Goal: Leave review/rating: Leave review/rating

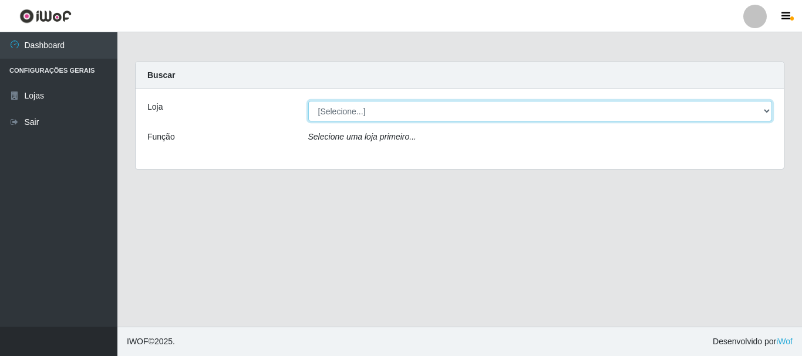
click at [767, 110] on select "[Selecione...] Nordestão - Alecrim" at bounding box center [540, 111] width 464 height 21
select select "453"
click at [308, 101] on select "[Selecione...] Nordestão - Alecrim" at bounding box center [540, 111] width 464 height 21
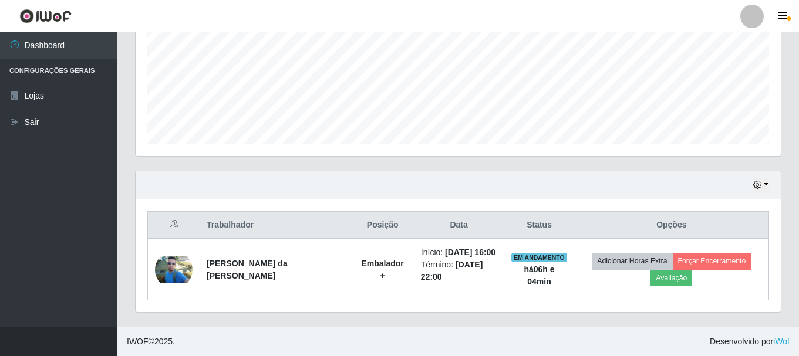
scroll to position [288, 0]
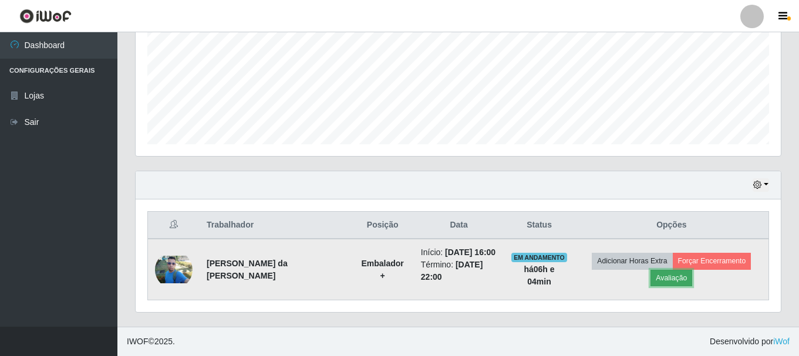
click at [682, 272] on button "Avaliação" at bounding box center [671, 278] width 42 height 16
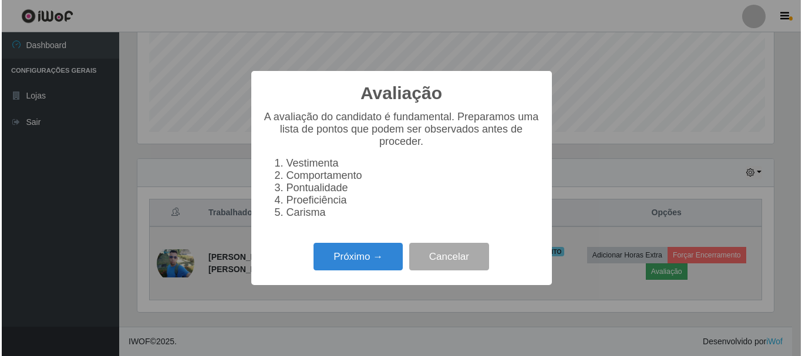
scroll to position [244, 639]
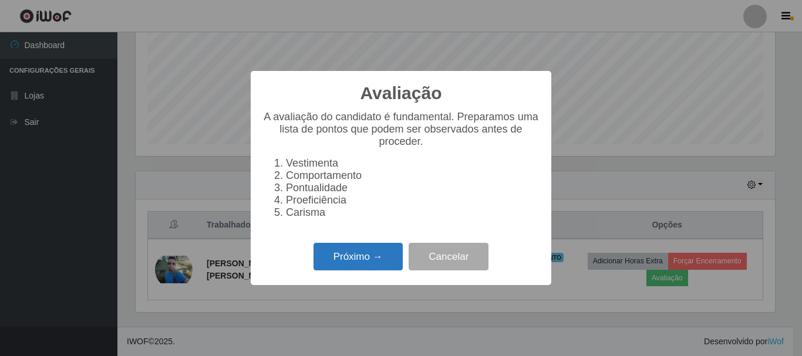
click at [370, 264] on button "Próximo →" at bounding box center [357, 257] width 89 height 28
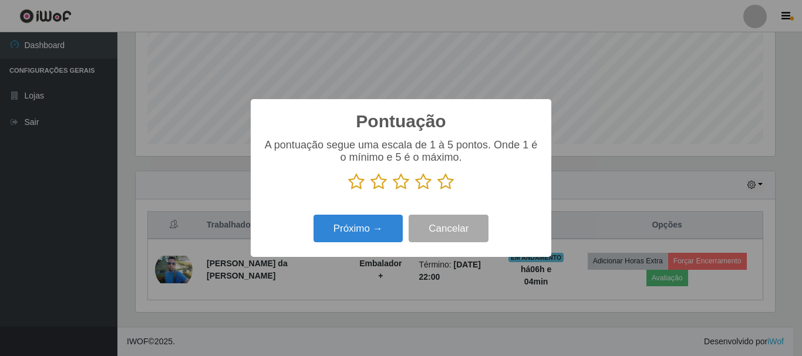
scroll to position [275, 0]
click at [442, 185] on icon at bounding box center [445, 182] width 16 height 18
click at [437, 191] on input "radio" at bounding box center [437, 191] width 0 height 0
click at [445, 182] on icon at bounding box center [445, 182] width 16 height 18
click at [437, 191] on input "radio" at bounding box center [437, 191] width 0 height 0
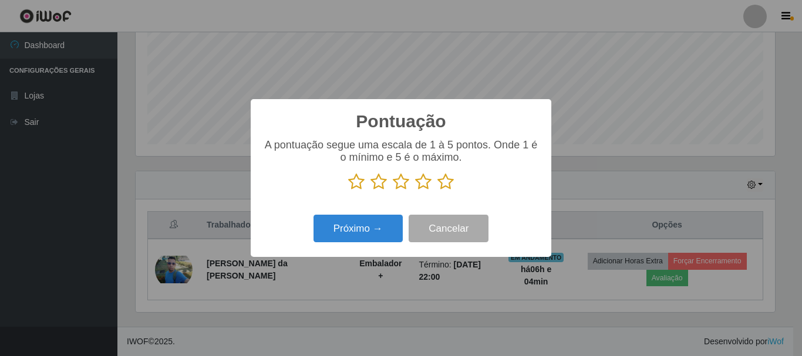
click at [445, 182] on icon at bounding box center [445, 182] width 16 height 18
click at [437, 191] on input "radio" at bounding box center [437, 191] width 0 height 0
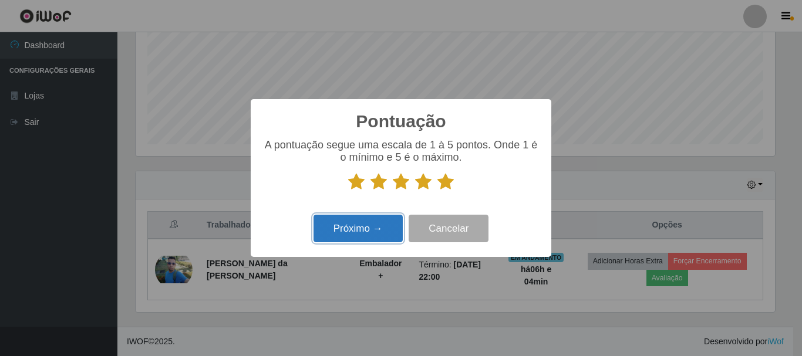
click at [365, 231] on button "Próximo →" at bounding box center [357, 229] width 89 height 28
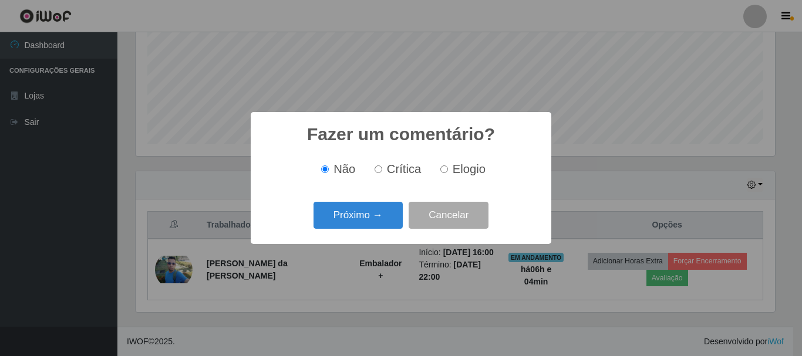
scroll to position [586594, 586199]
click at [364, 218] on button "Próximo →" at bounding box center [357, 216] width 89 height 28
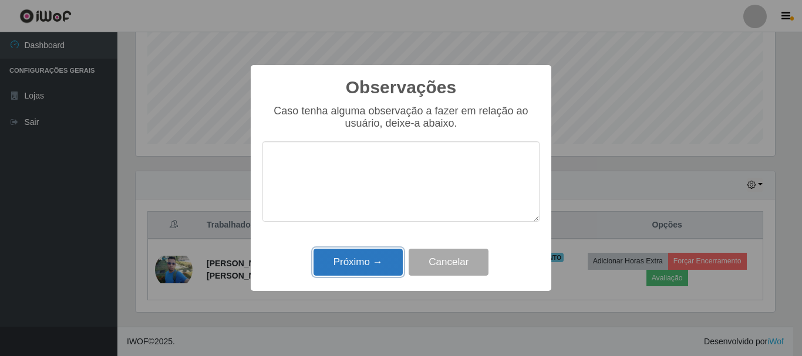
click at [372, 258] on button "Próximo →" at bounding box center [357, 263] width 89 height 28
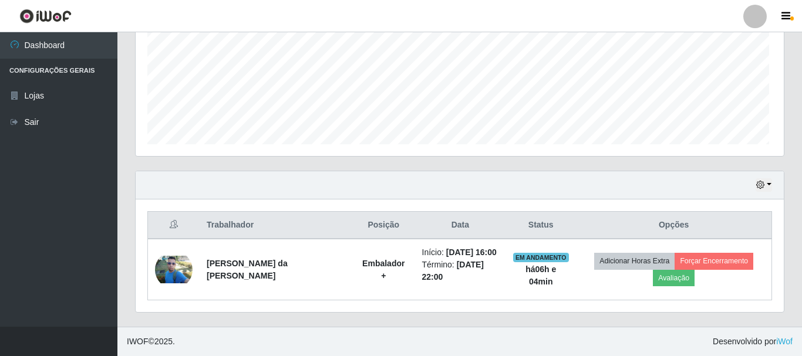
scroll to position [244, 645]
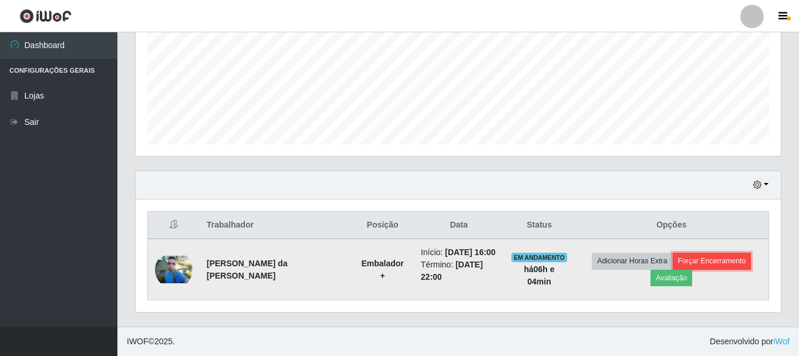
click at [710, 265] on button "Forçar Encerramento" at bounding box center [712, 261] width 79 height 16
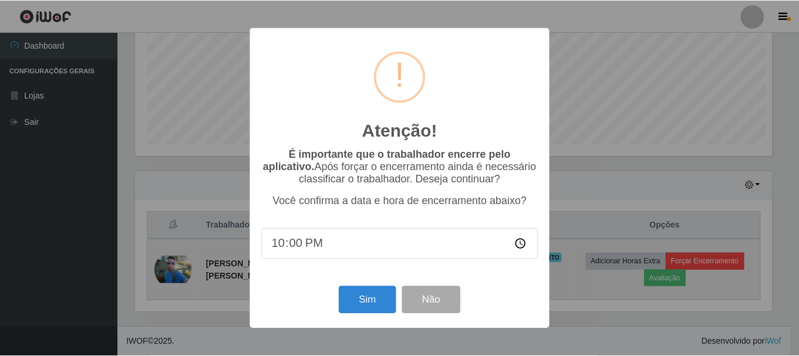
scroll to position [244, 639]
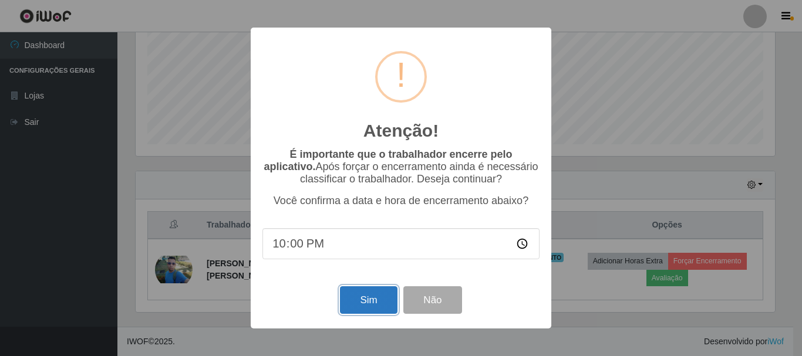
click at [369, 296] on button "Sim" at bounding box center [368, 300] width 57 height 28
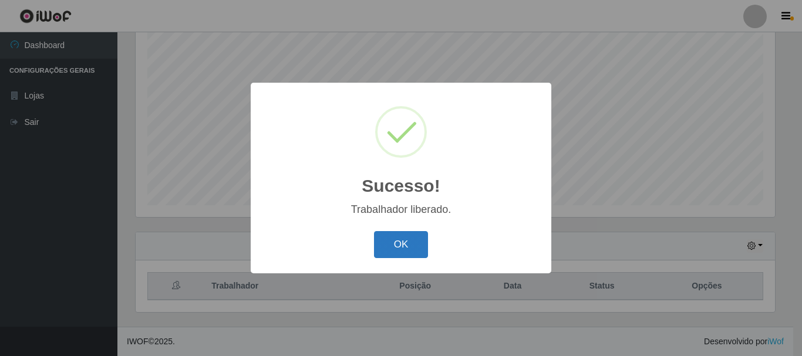
click at [396, 250] on button "OK" at bounding box center [401, 245] width 55 height 28
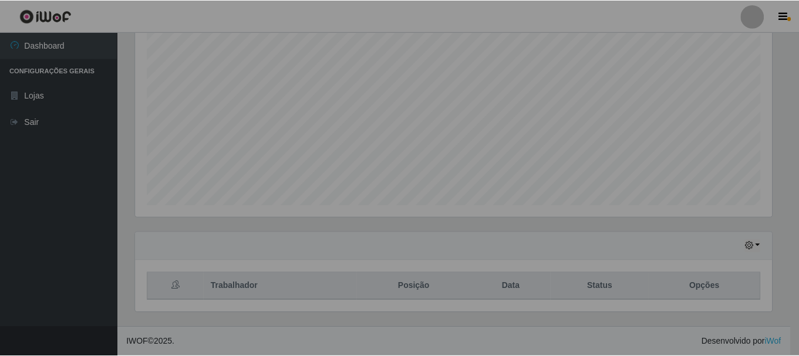
scroll to position [244, 645]
